Goal: Transaction & Acquisition: Download file/media

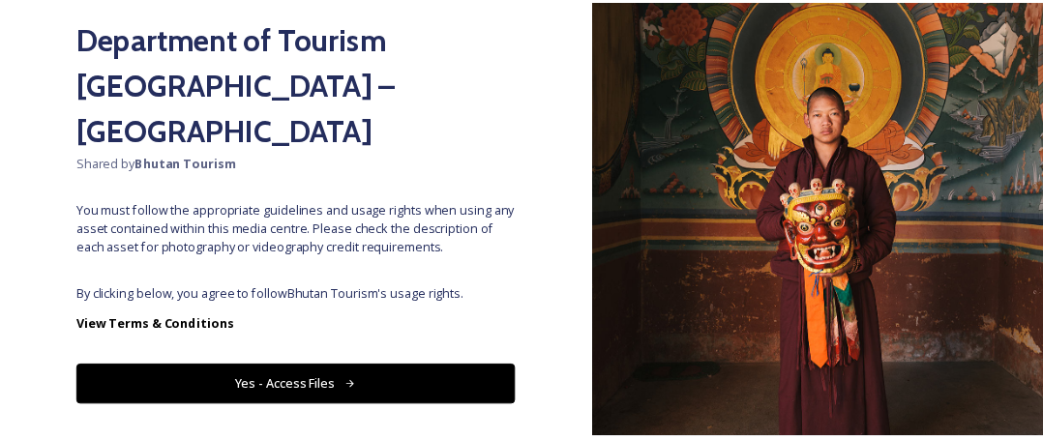
scroll to position [194, 0]
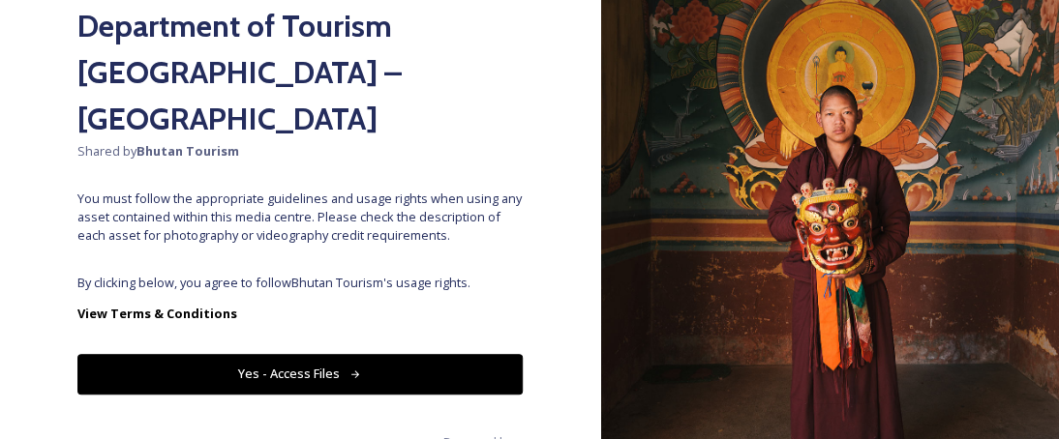
click at [360, 354] on button "Yes - Access Files" at bounding box center [299, 374] width 445 height 40
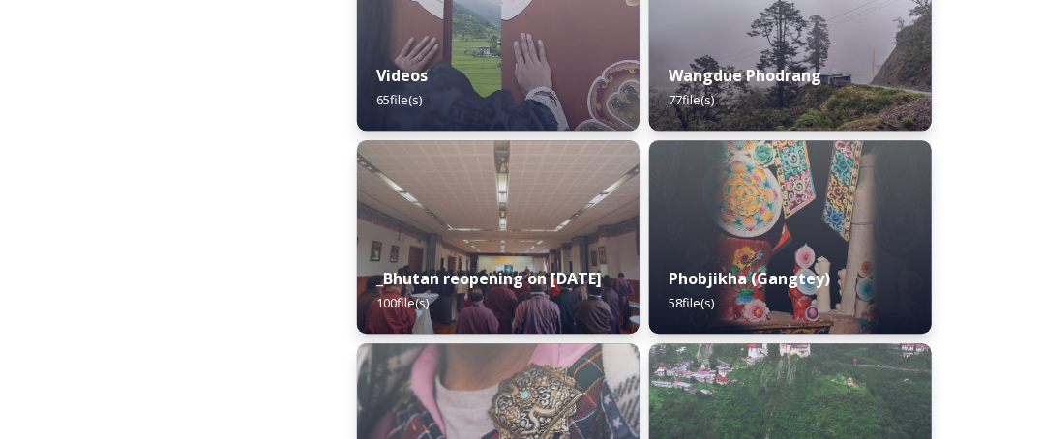
scroll to position [4223, 0]
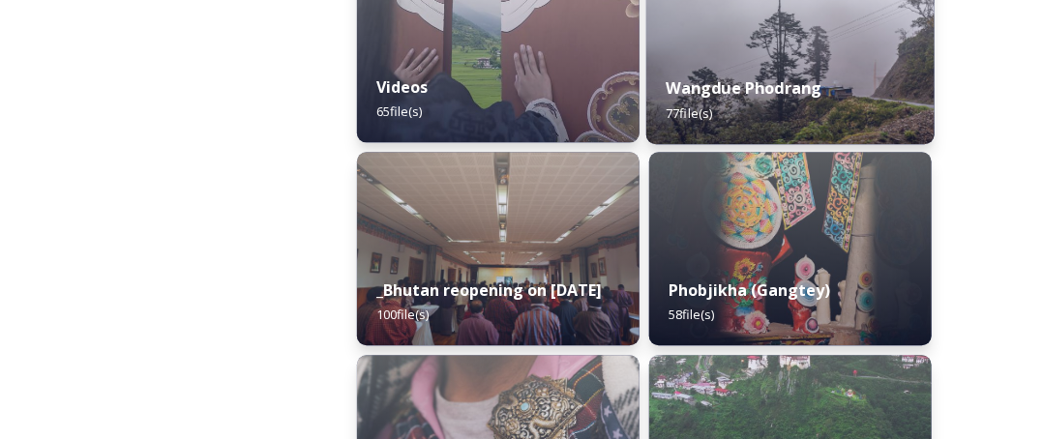
click at [871, 80] on div "Wangdue Phodrang 77 file(s)" at bounding box center [791, 100] width 288 height 88
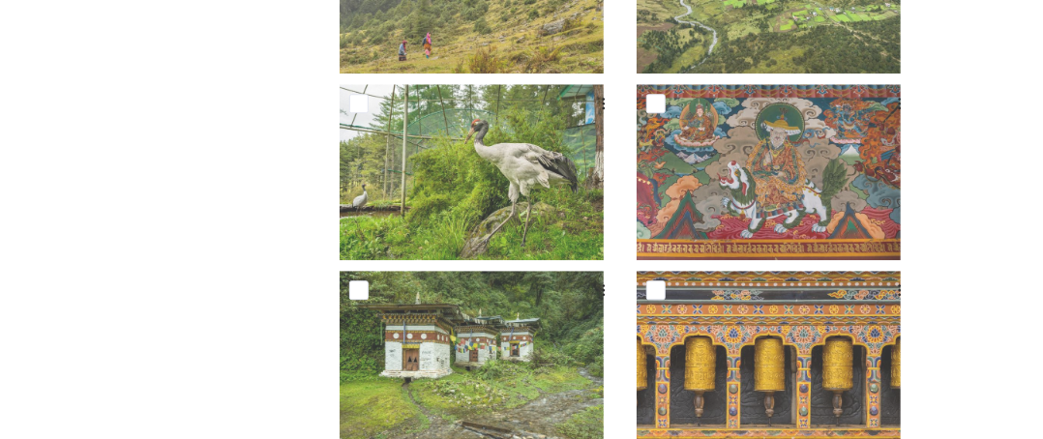
scroll to position [1760, 0]
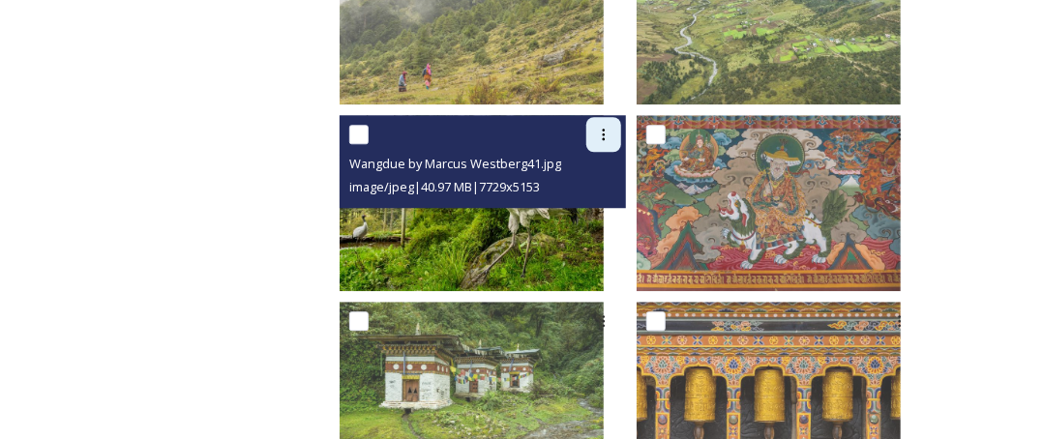
click at [612, 138] on icon at bounding box center [603, 134] width 15 height 15
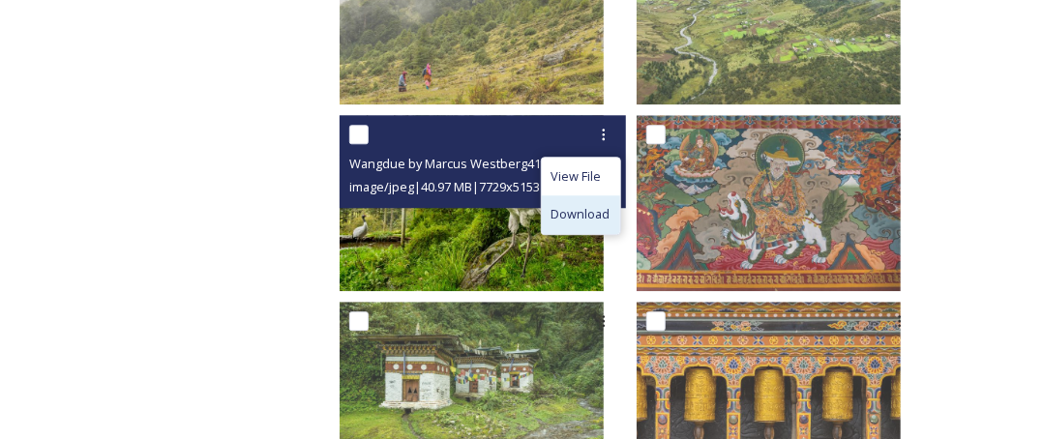
click at [604, 216] on span "Download" at bounding box center [581, 214] width 59 height 18
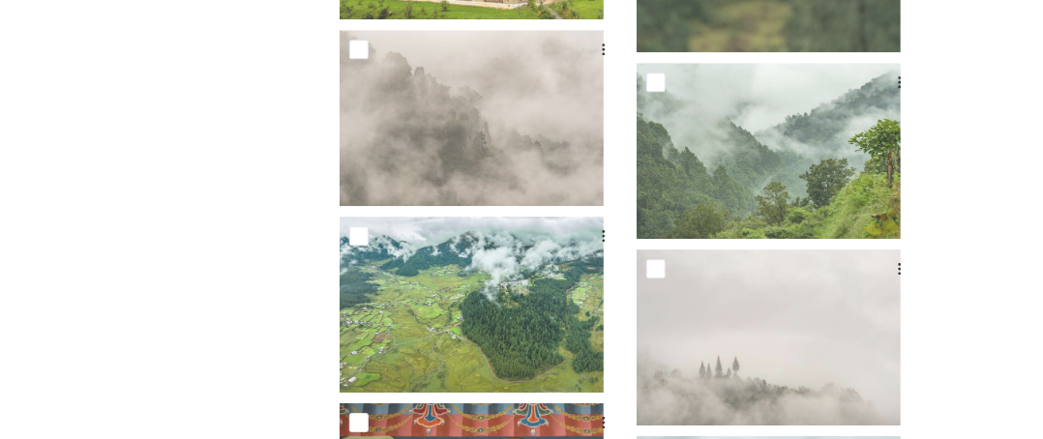
scroll to position [4666, 0]
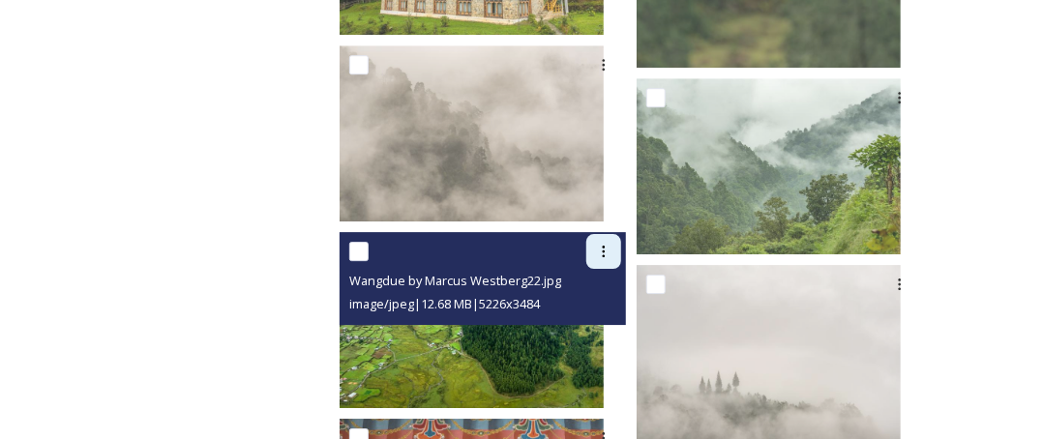
click at [612, 244] on icon at bounding box center [603, 251] width 15 height 15
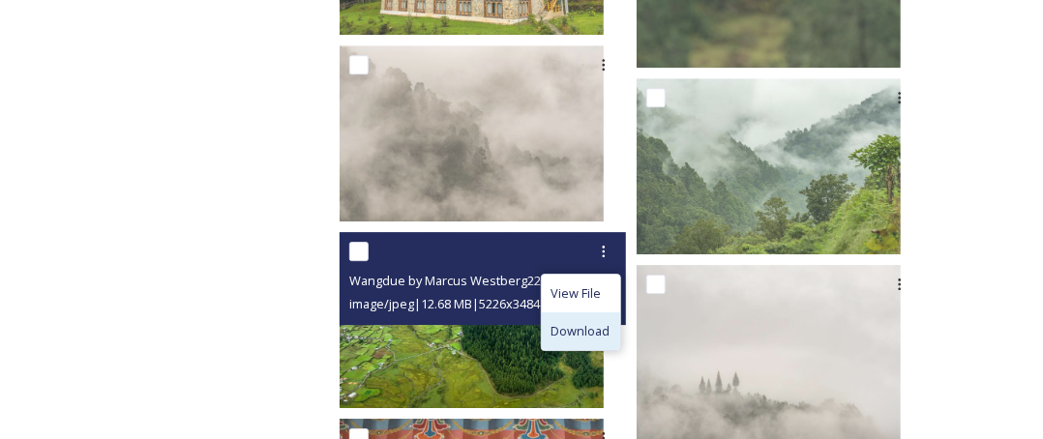
click at [587, 333] on span "Download" at bounding box center [581, 331] width 59 height 18
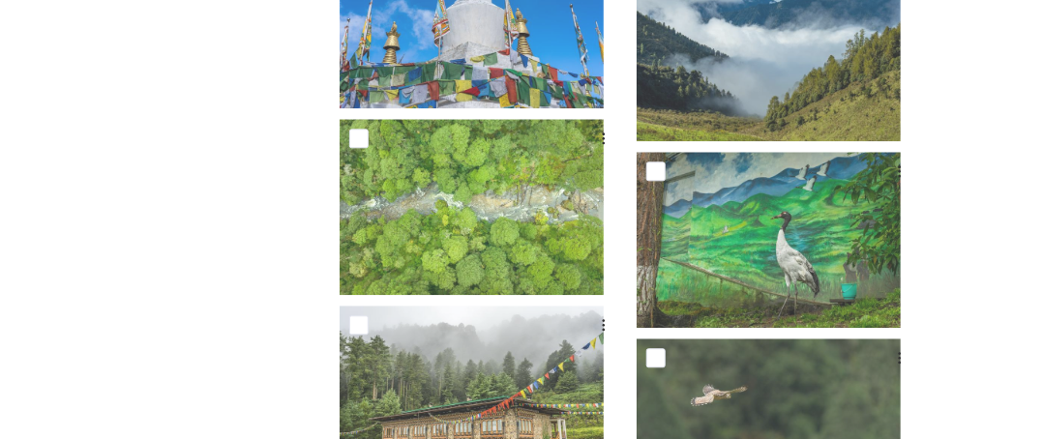
scroll to position [4202, 0]
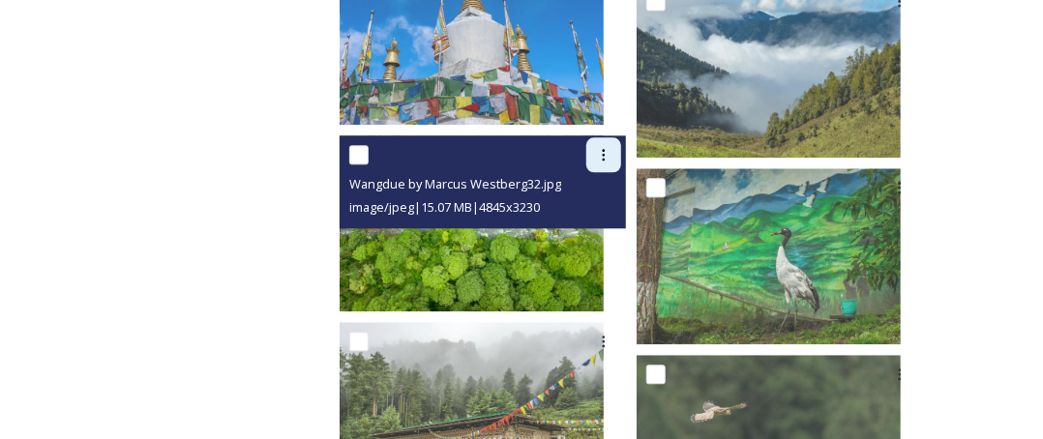
click at [605, 153] on icon at bounding box center [603, 155] width 3 height 12
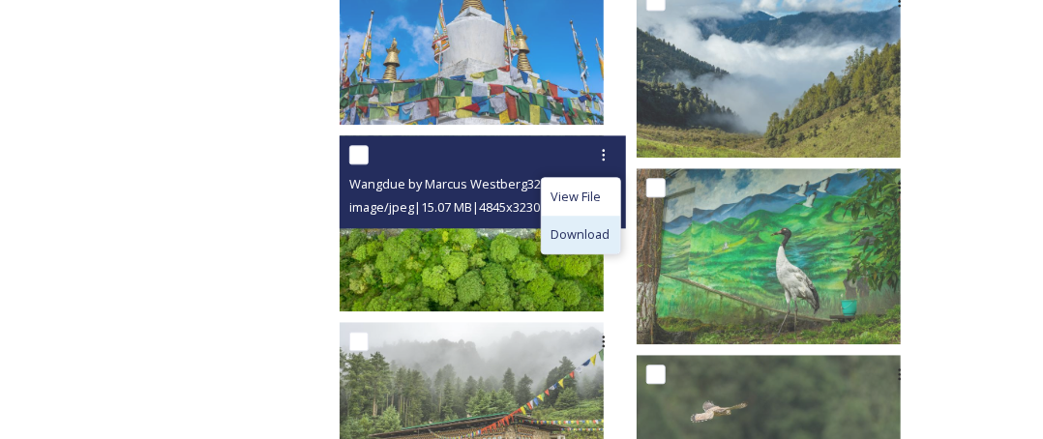
click at [593, 243] on div "Download" at bounding box center [581, 235] width 78 height 38
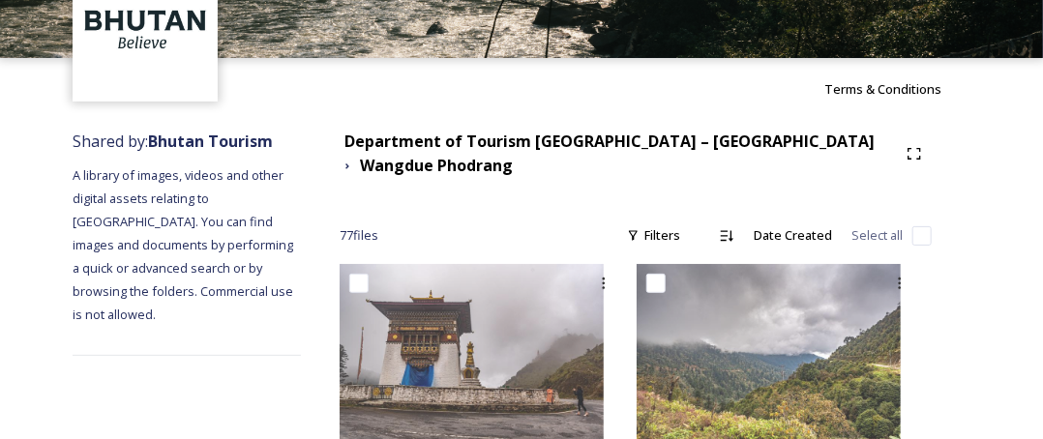
scroll to position [0, 0]
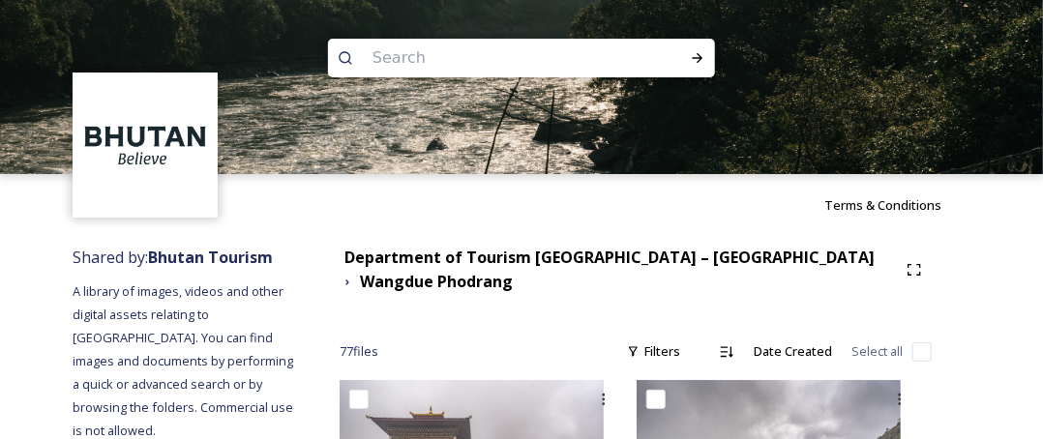
click at [490, 53] on input at bounding box center [495, 58] width 265 height 43
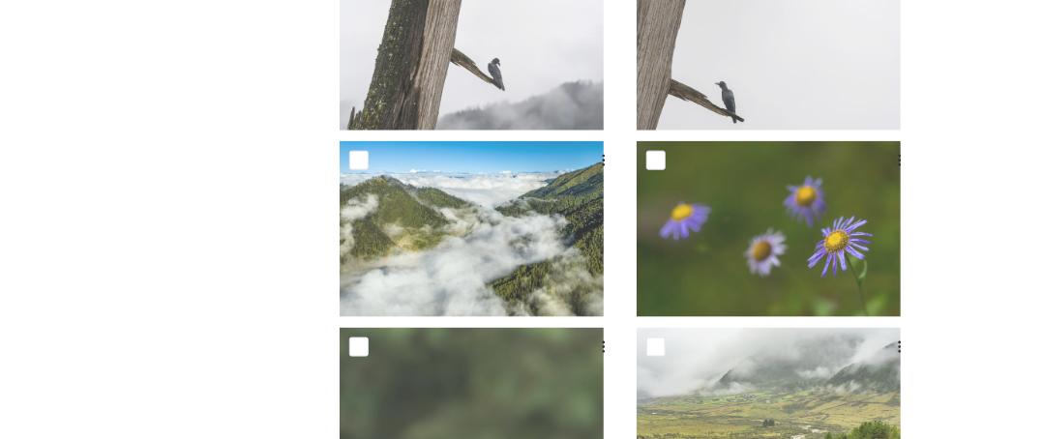
scroll to position [5942, 0]
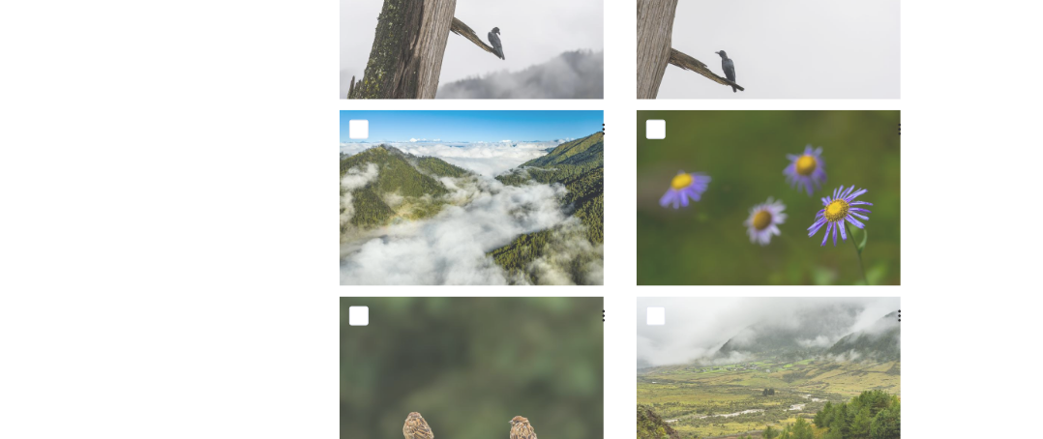
type input "blacked nacked"
